Goal: Entertainment & Leisure: Consume media (video, audio)

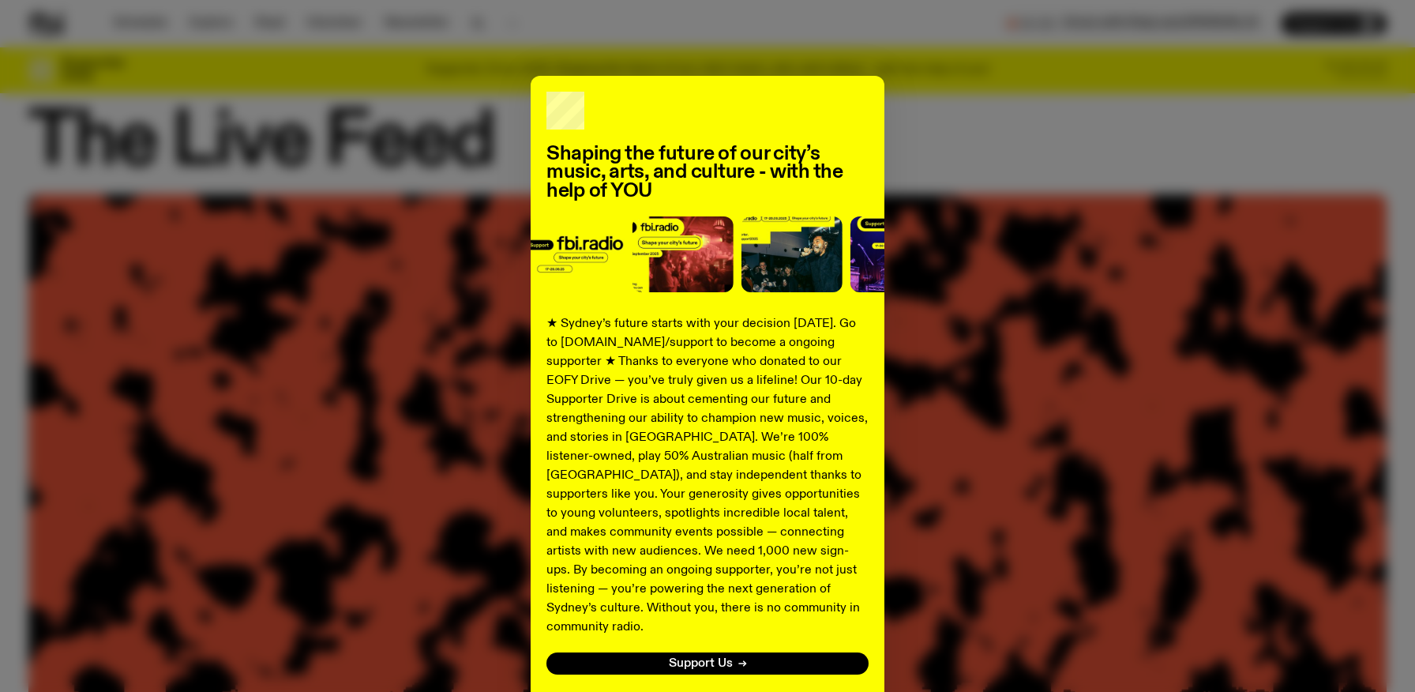
scroll to position [42, 0]
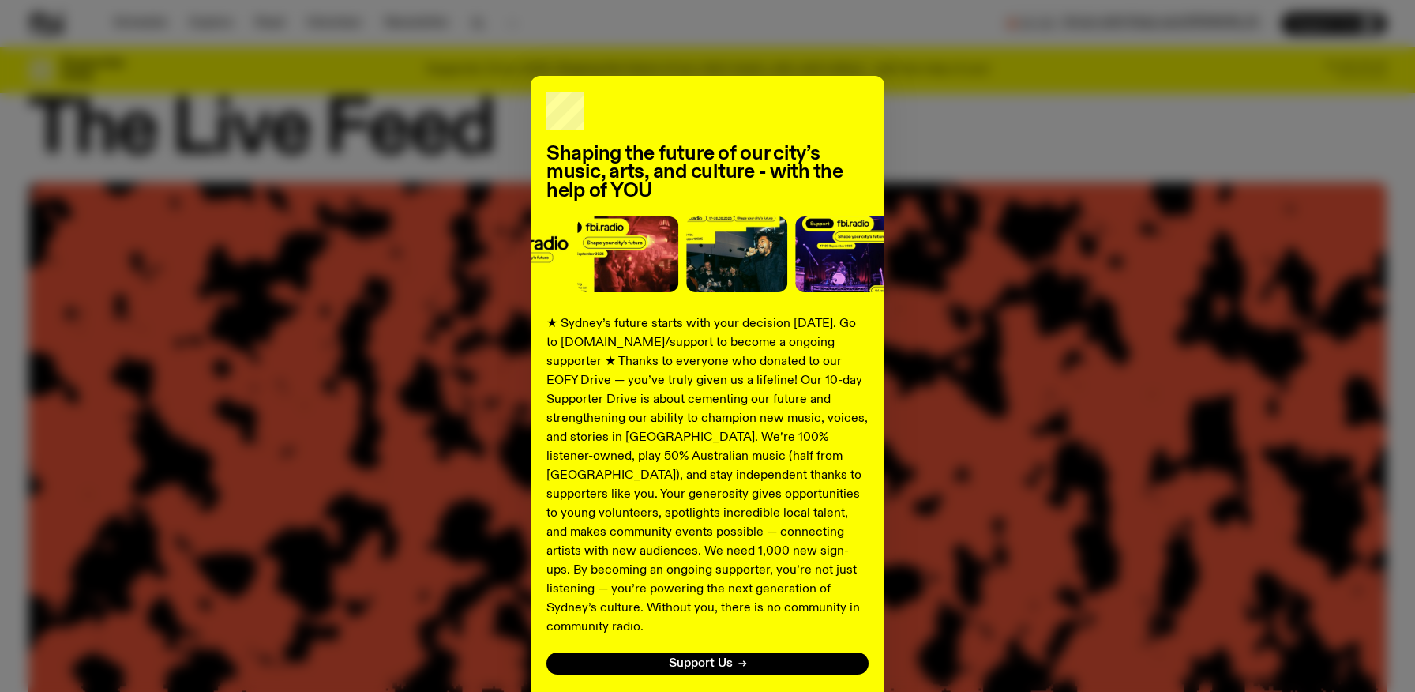
click at [718, 690] on button "No thanks" at bounding box center [707, 699] width 57 height 19
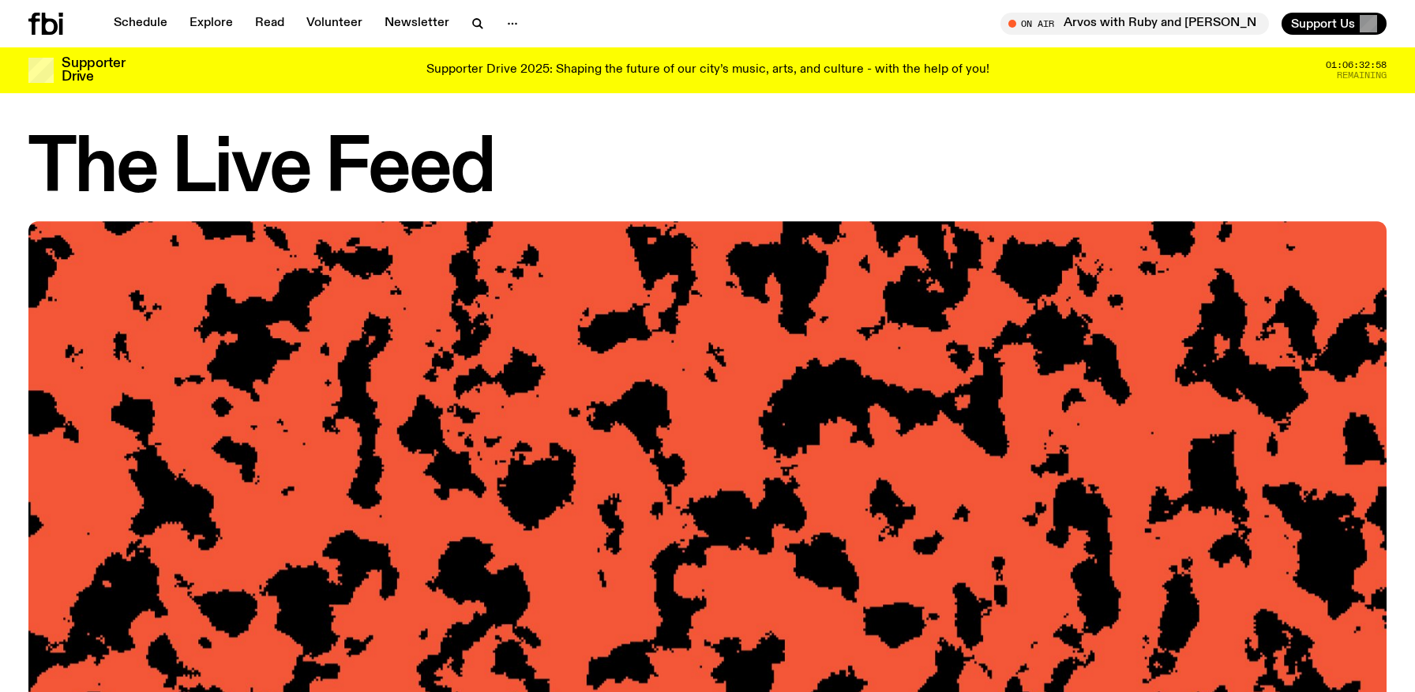
scroll to position [0, 0]
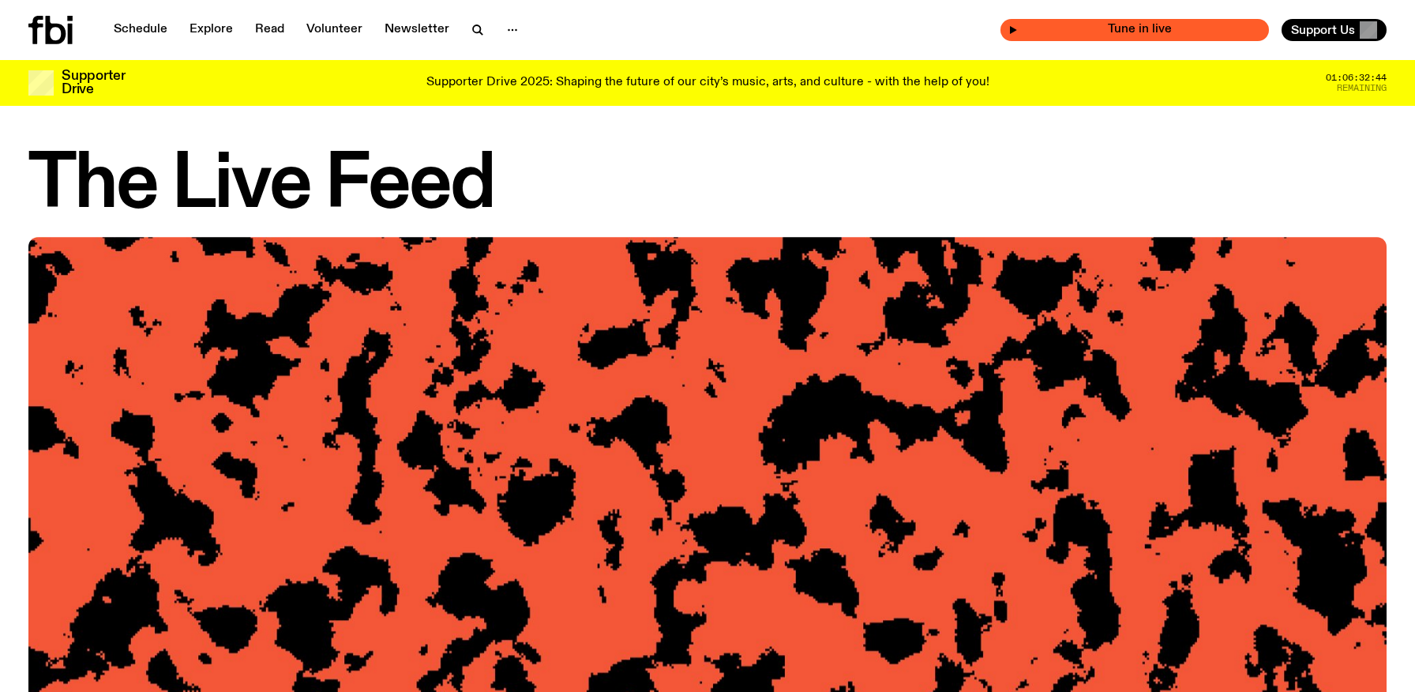
click at [1069, 24] on div "Tune in live" at bounding box center [1135, 30] width 269 height 22
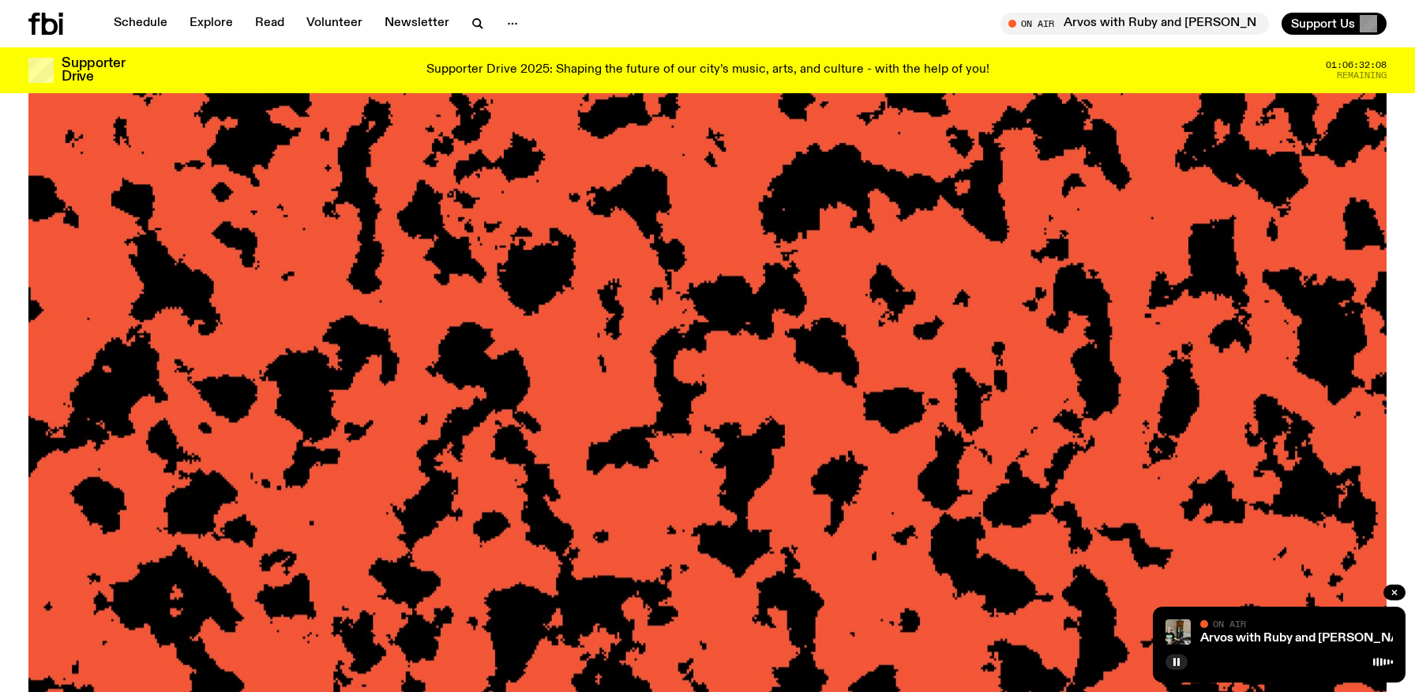
scroll to position [140, 0]
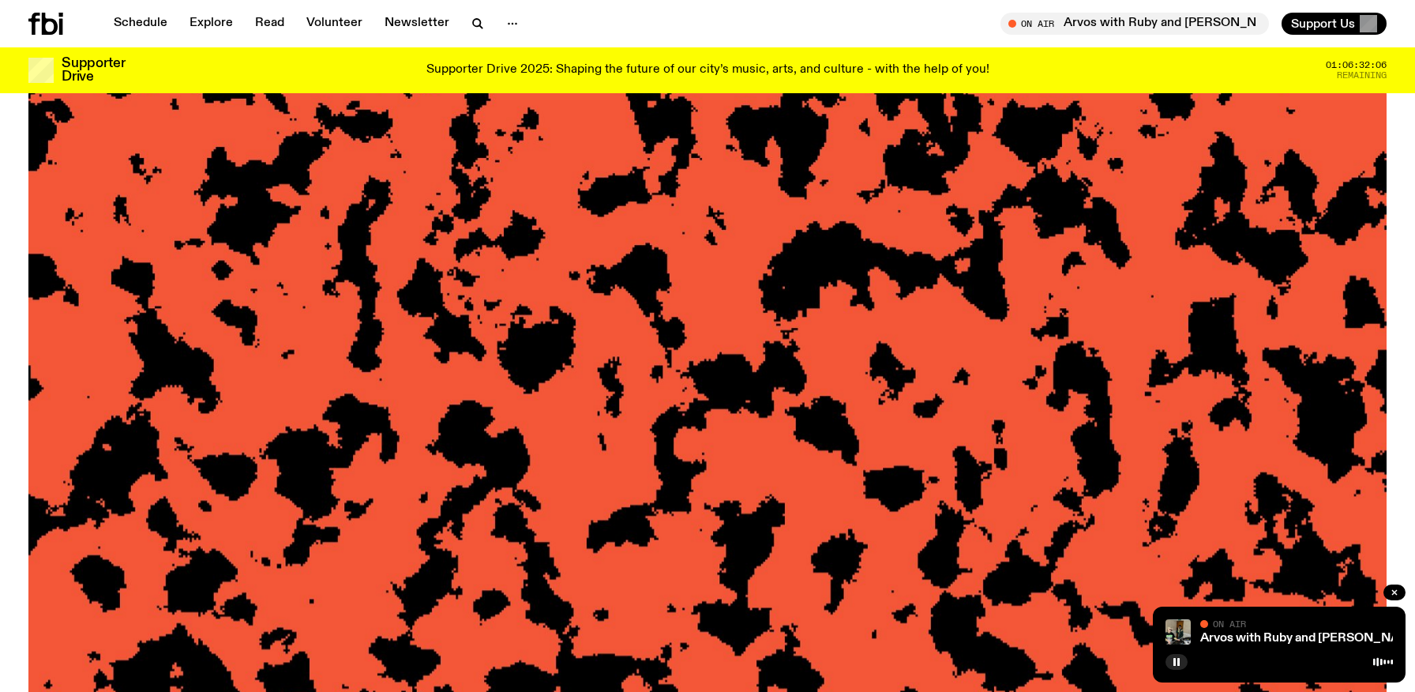
click at [40, 21] on icon at bounding box center [45, 24] width 35 height 22
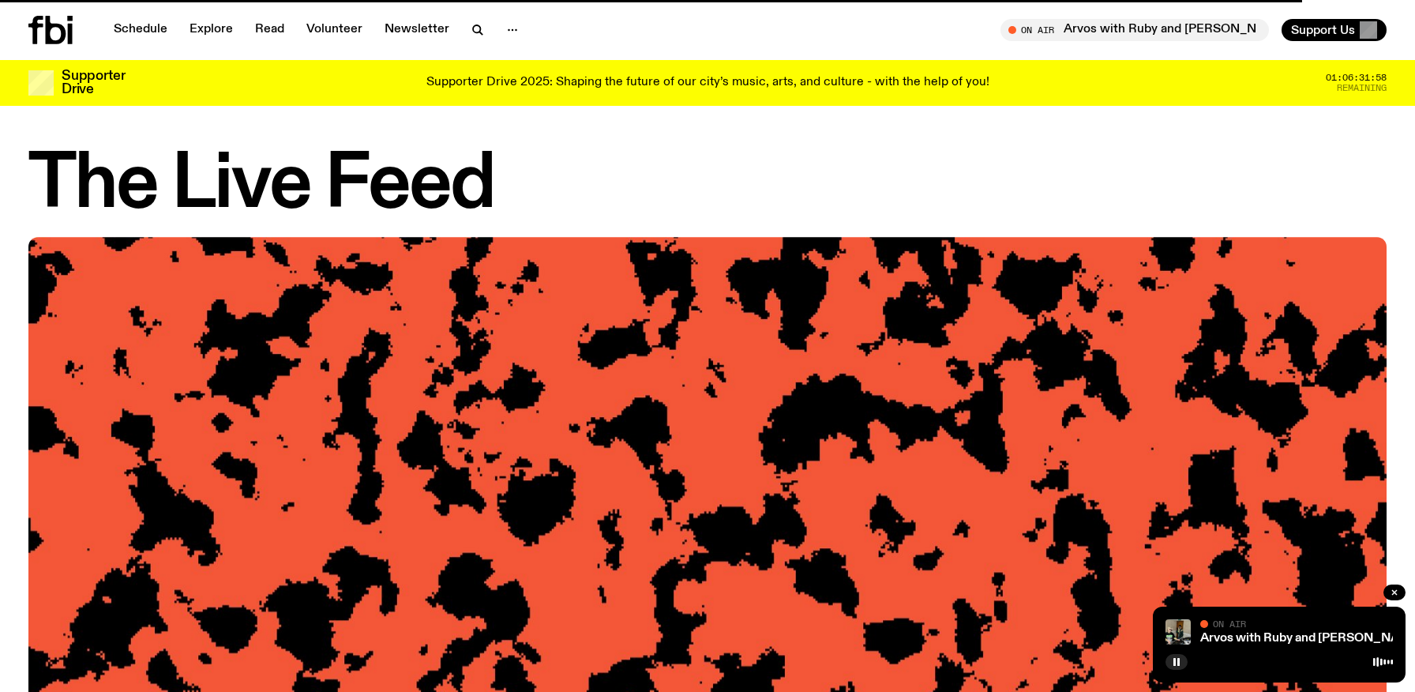
click at [41, 42] on icon at bounding box center [50, 30] width 44 height 28
